Goal: Find specific page/section: Find specific page/section

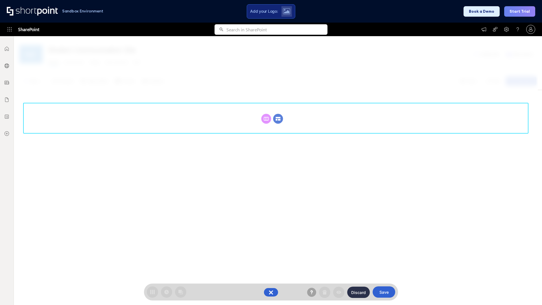
scroll to position [78, 0]
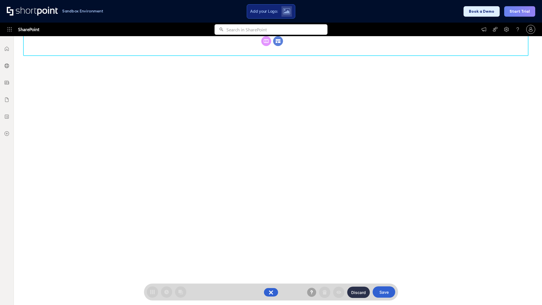
click at [278, 46] on circle at bounding box center [278, 41] width 10 height 10
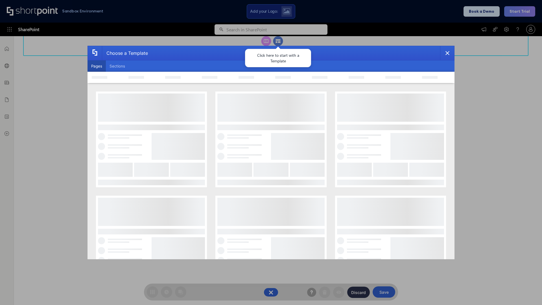
scroll to position [0, 0]
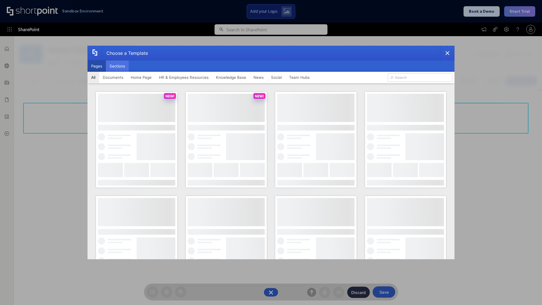
click at [117, 66] on button "Sections" at bounding box center [117, 65] width 23 height 11
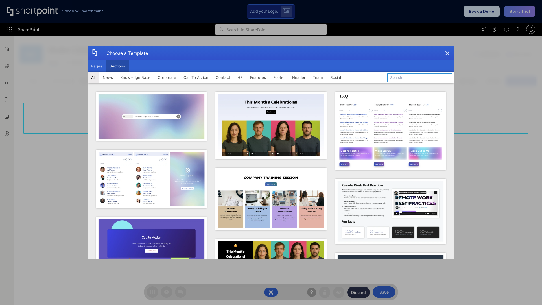
type input "Employees Hub HR"
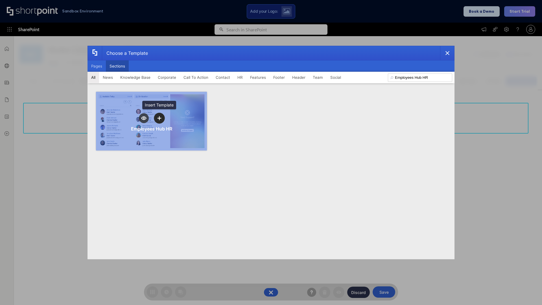
click at [159, 118] on icon "template selector" at bounding box center [159, 118] width 4 height 4
